Goal: Transaction & Acquisition: Subscribe to service/newsletter

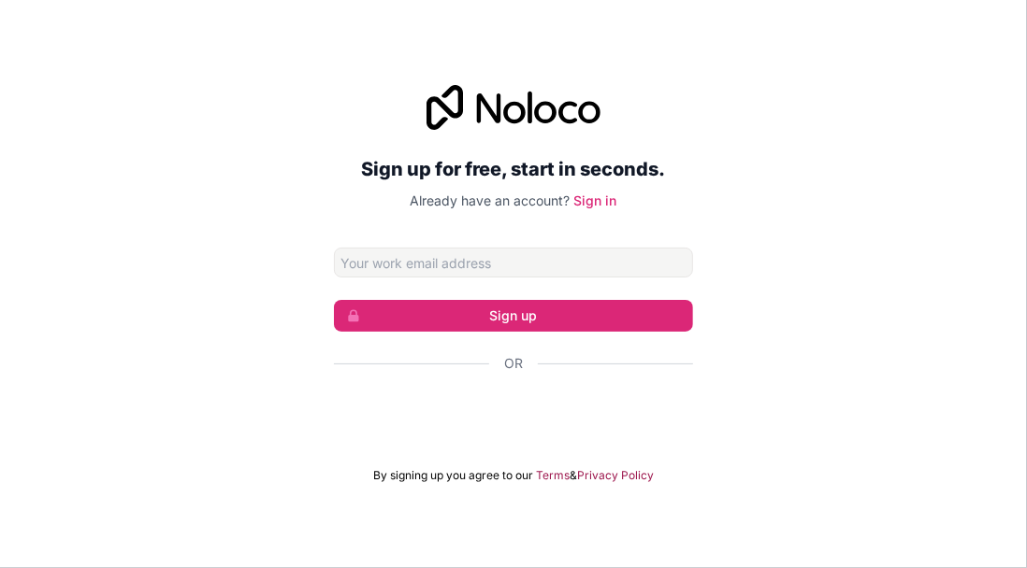
click at [647, 278] on input "Email address" at bounding box center [513, 263] width 359 height 30
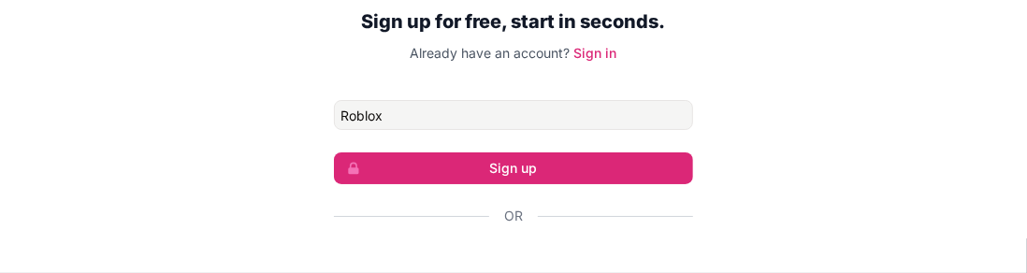
type input "Roblox"
click at [334, 152] on button "Sign up" at bounding box center [513, 168] width 359 height 32
click at [638, 184] on button "Sign up" at bounding box center [513, 168] width 359 height 32
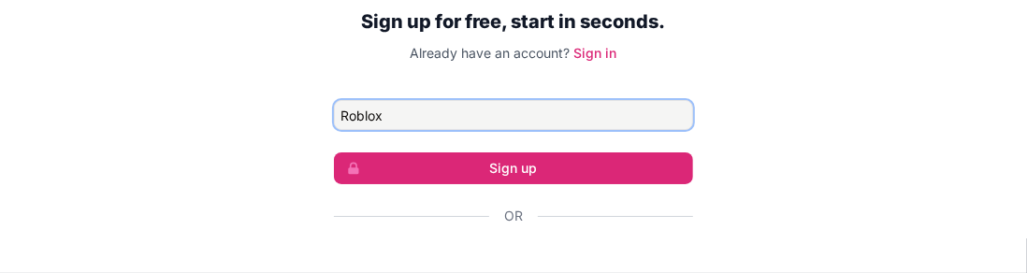
click at [638, 130] on input "Roblox" at bounding box center [513, 115] width 359 height 30
click at [334, 152] on button "Sign up" at bounding box center [513, 168] width 359 height 32
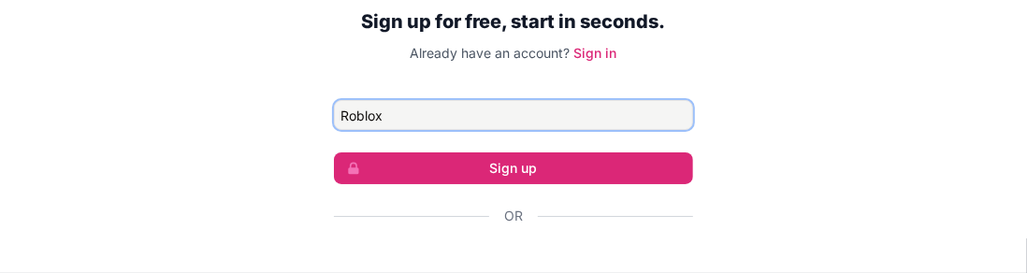
click at [334, 152] on button "Sign up" at bounding box center [513, 168] width 359 height 32
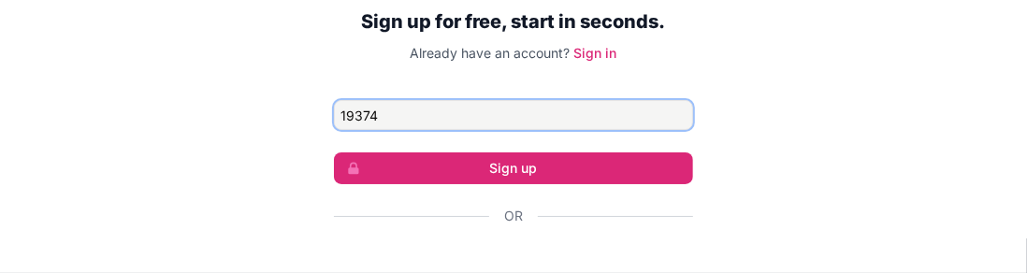
click at [334, 152] on button "Sign up" at bounding box center [513, 168] width 359 height 32
type input "1"
